Goal: Task Accomplishment & Management: Manage account settings

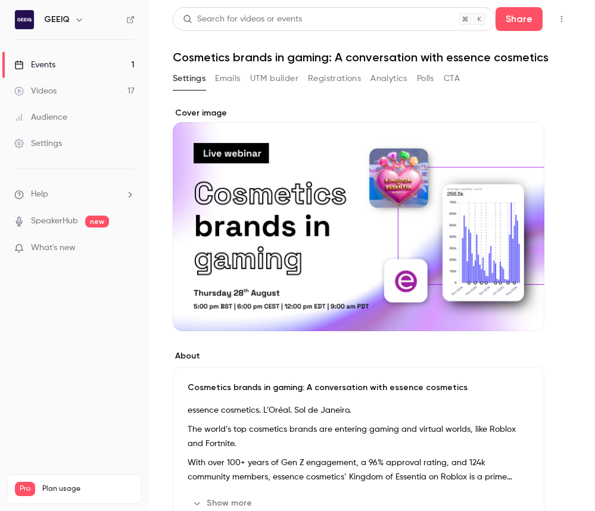
click at [334, 77] on button "Registrations" at bounding box center [334, 78] width 53 height 19
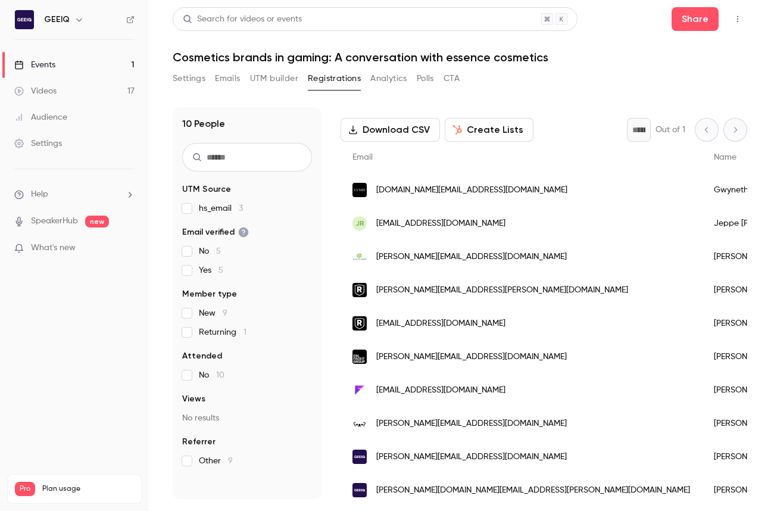
scroll to position [55, 0]
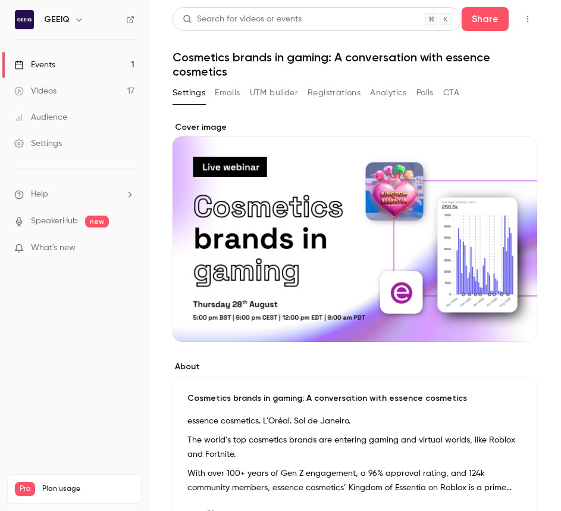
click at [339, 95] on button "Registrations" at bounding box center [334, 92] width 53 height 19
